Goal: Navigation & Orientation: Understand site structure

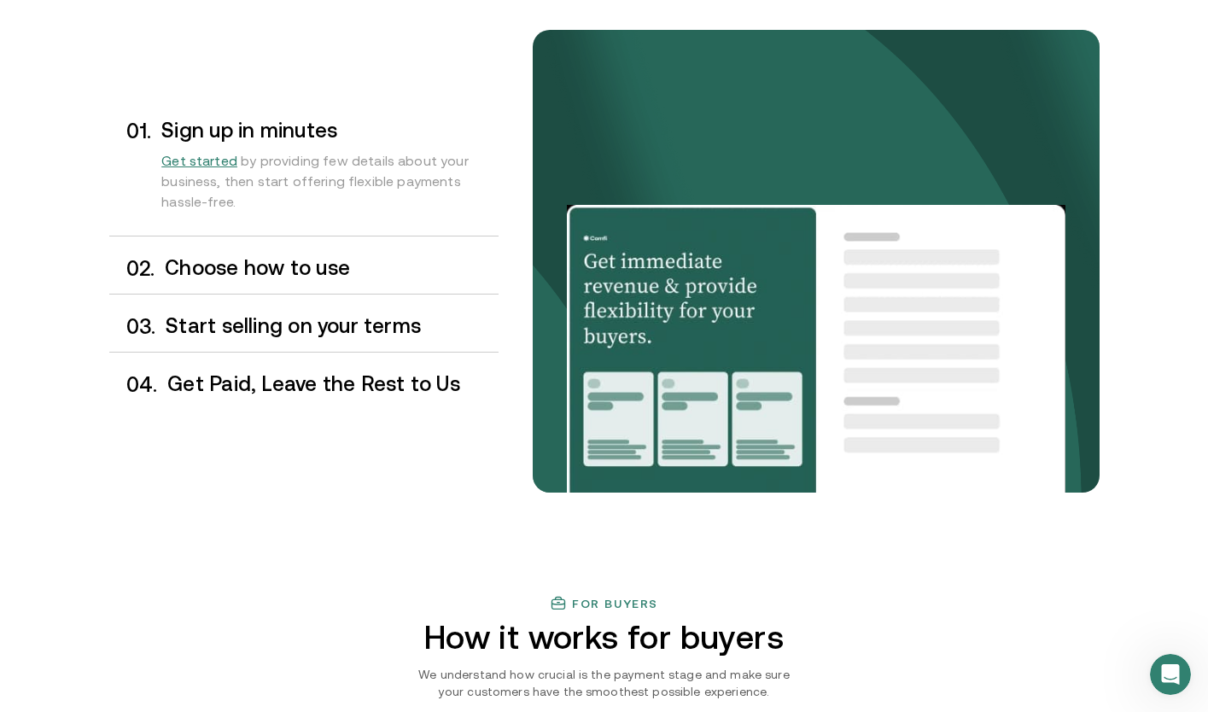
scroll to position [1440, 0]
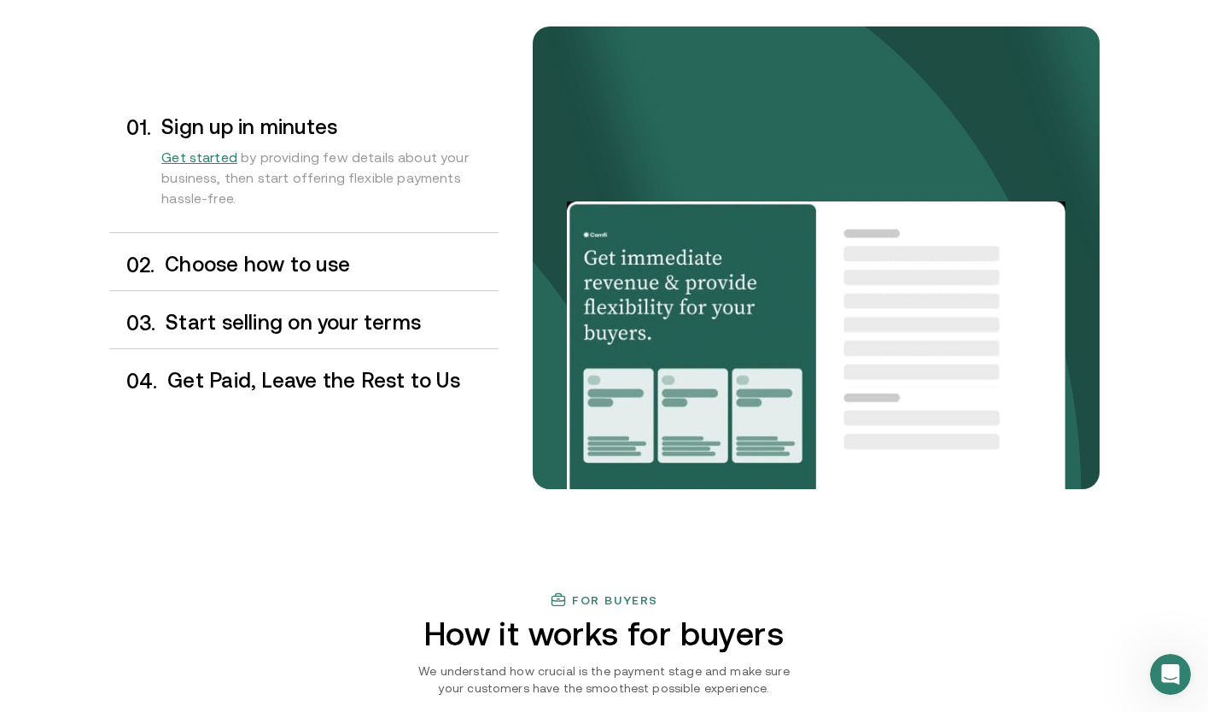
click at [361, 284] on div "0 2 . Choose how to use" at bounding box center [303, 265] width 389 height 50
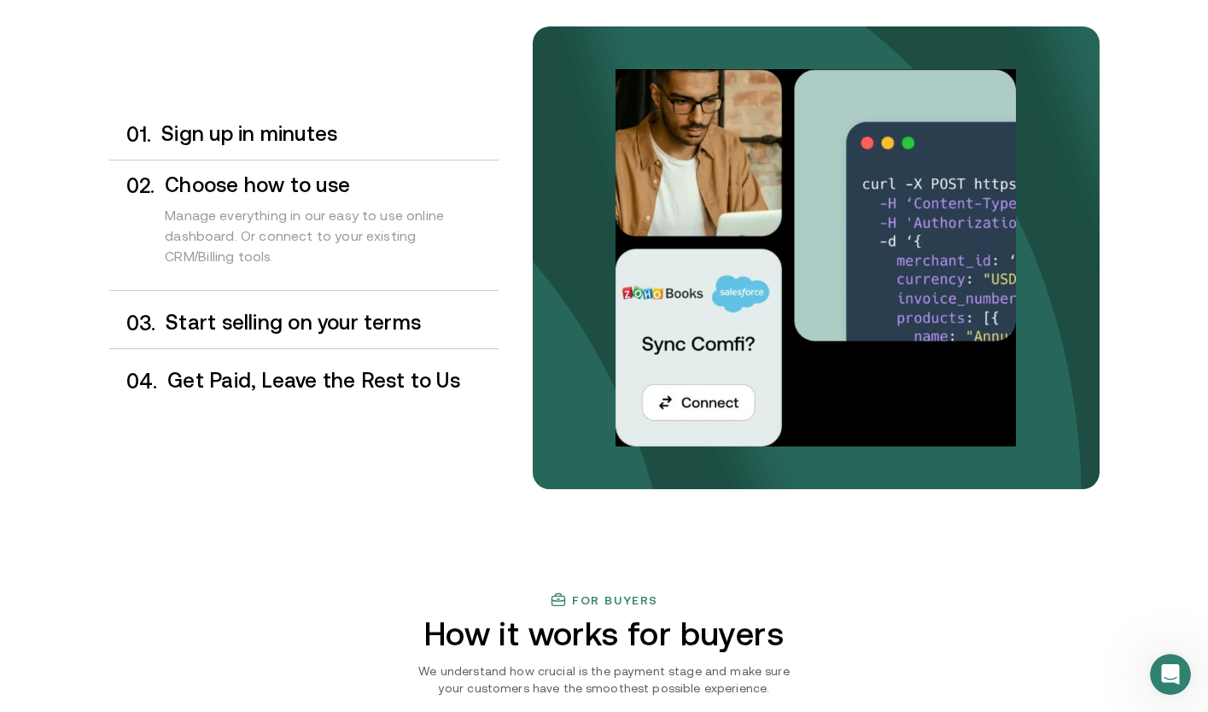
click at [344, 313] on h3 "Start selling on your terms" at bounding box center [332, 323] width 332 height 22
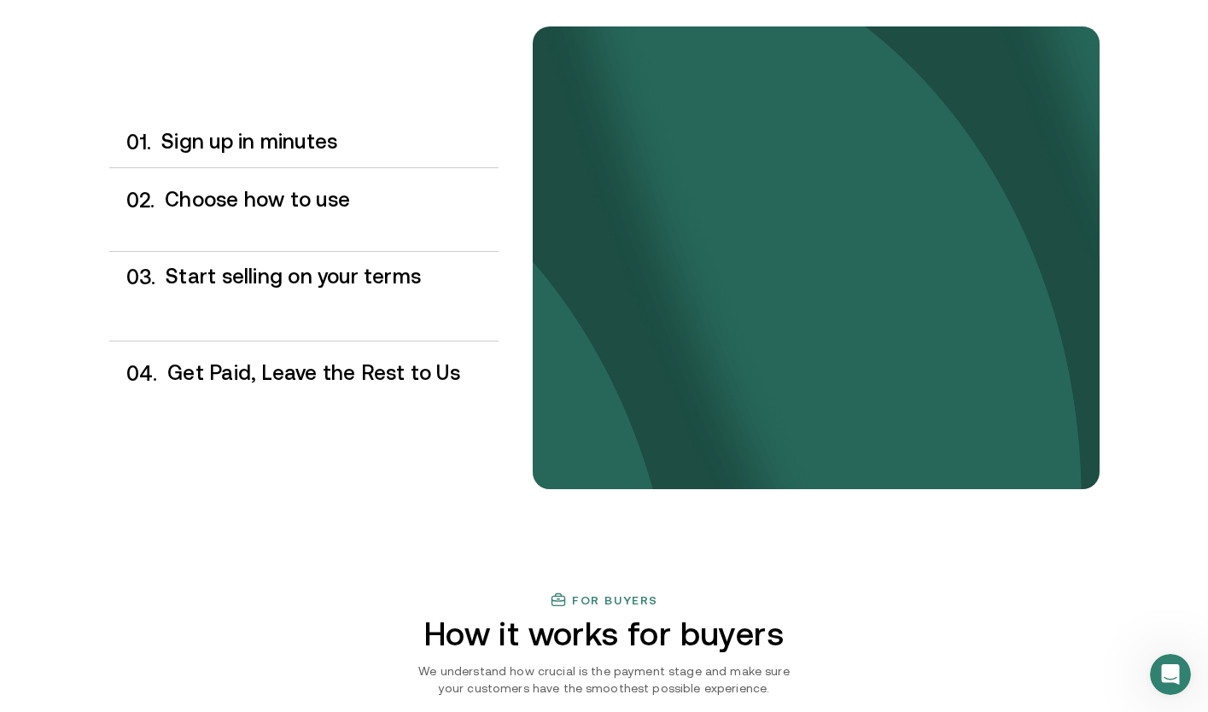
scroll to position [1450, 0]
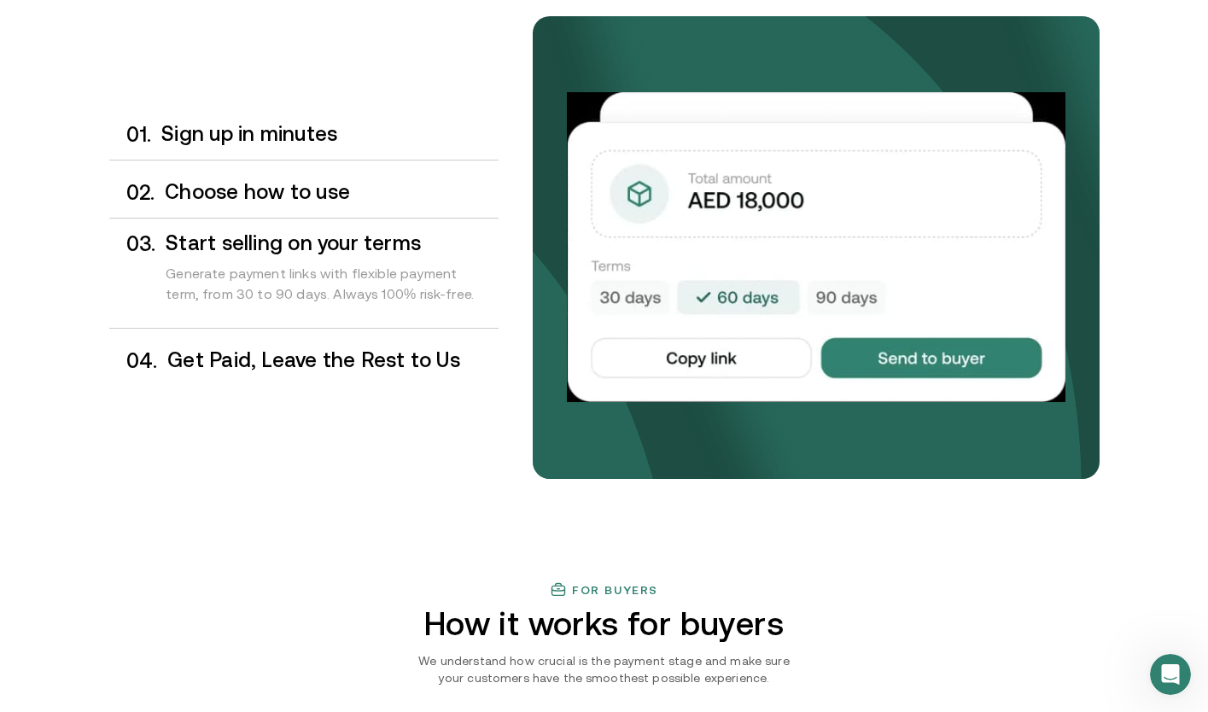
click at [413, 377] on div "0 4 . Get Paid, Leave the Rest to Us" at bounding box center [303, 361] width 389 height 50
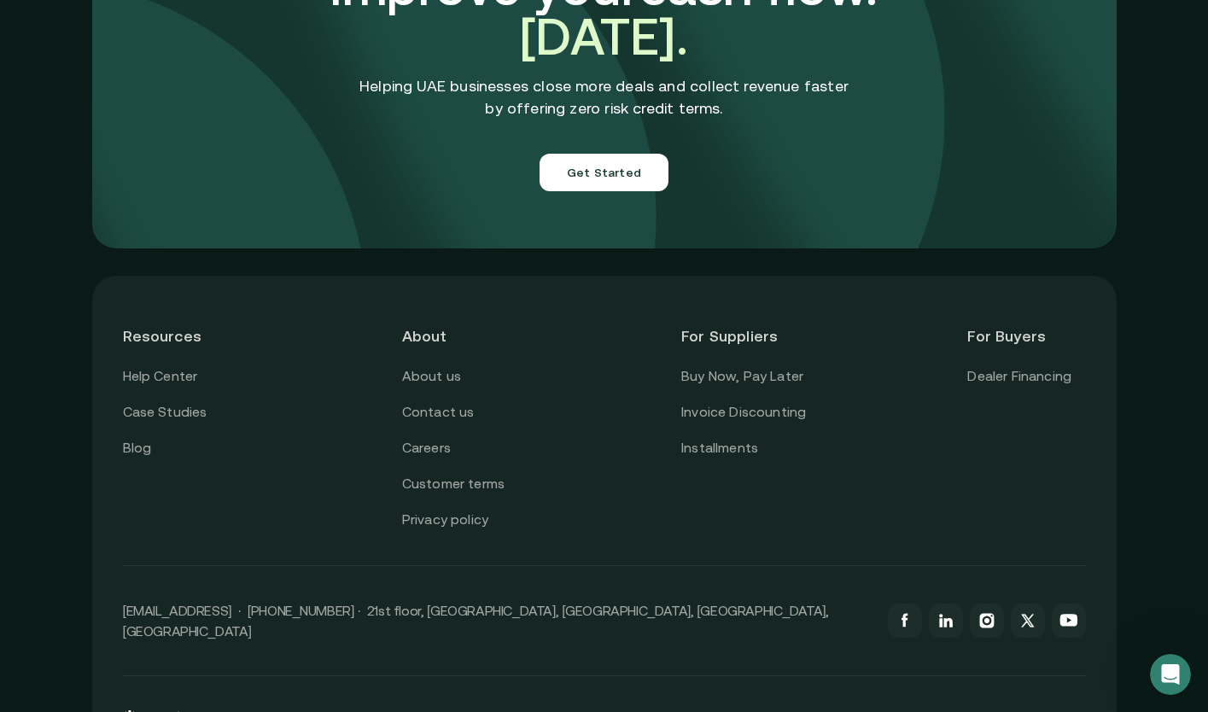
scroll to position [6031, 0]
click at [429, 365] on link "About us" at bounding box center [431, 376] width 59 height 22
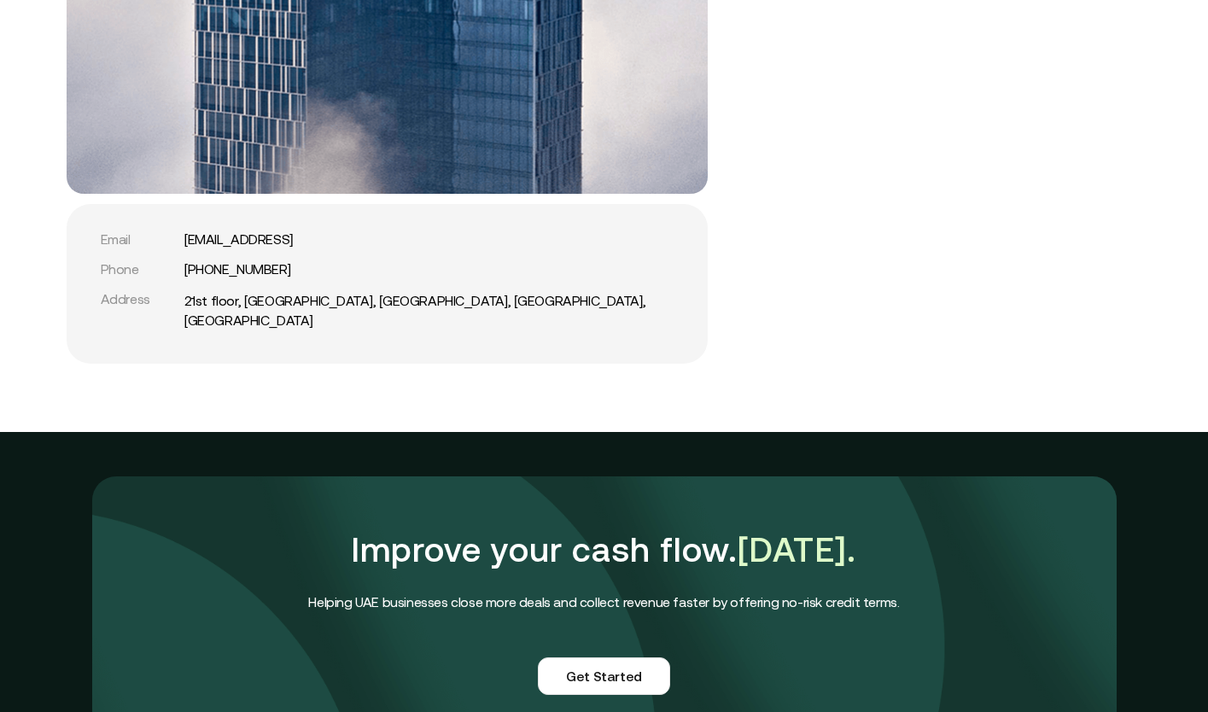
scroll to position [4205, 0]
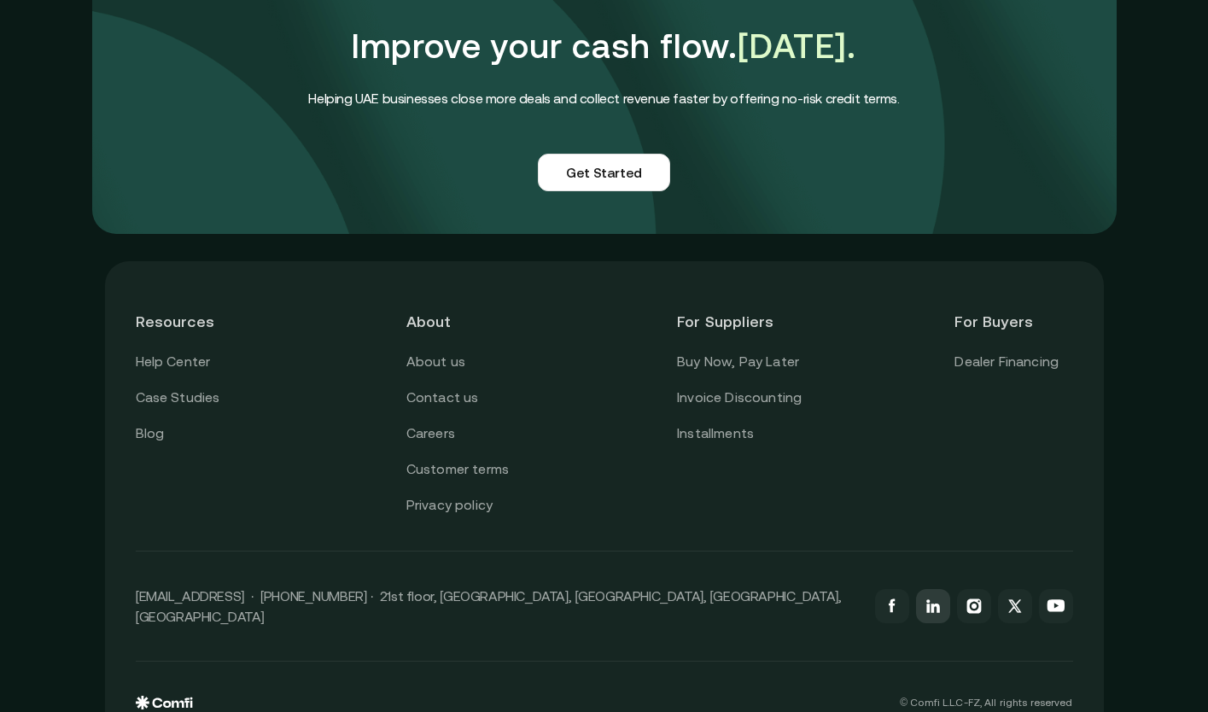
click at [938, 594] on link at bounding box center [933, 606] width 34 height 34
